Goal: Information Seeking & Learning: Learn about a topic

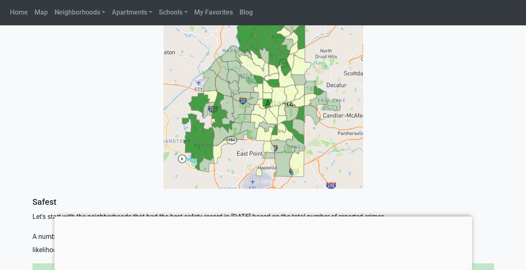
scroll to position [332, 0]
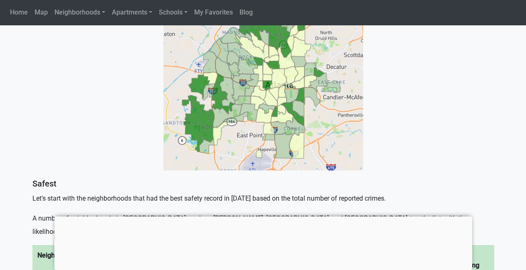
click at [346, 134] on img at bounding box center [262, 70] width 199 height 199
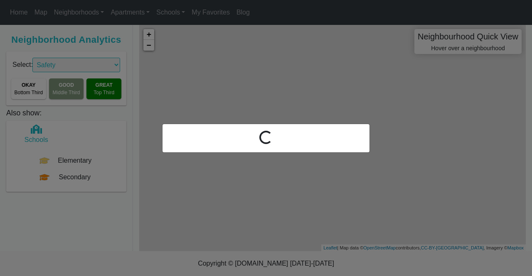
select select "2"
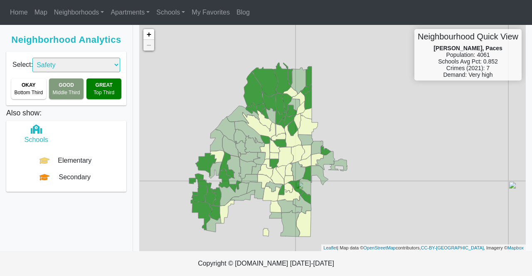
drag, startPoint x: 266, startPoint y: 75, endPoint x: 198, endPoint y: 153, distance: 103.7
click at [198, 153] on div "+ − Neighbourhood Quick View [PERSON_NAME], Paces Population: 4061 Schools Avg …" at bounding box center [332, 138] width 386 height 226
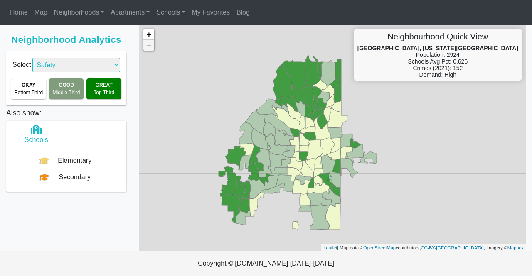
drag, startPoint x: 226, startPoint y: 102, endPoint x: 186, endPoint y: 111, distance: 41.1
click at [186, 111] on div "+ − Neighbourhood Quick View [GEOGRAPHIC_DATA], [US_STATE][GEOGRAPHIC_DATA] Pop…" at bounding box center [332, 138] width 386 height 226
